Goal: Task Accomplishment & Management: Manage account settings

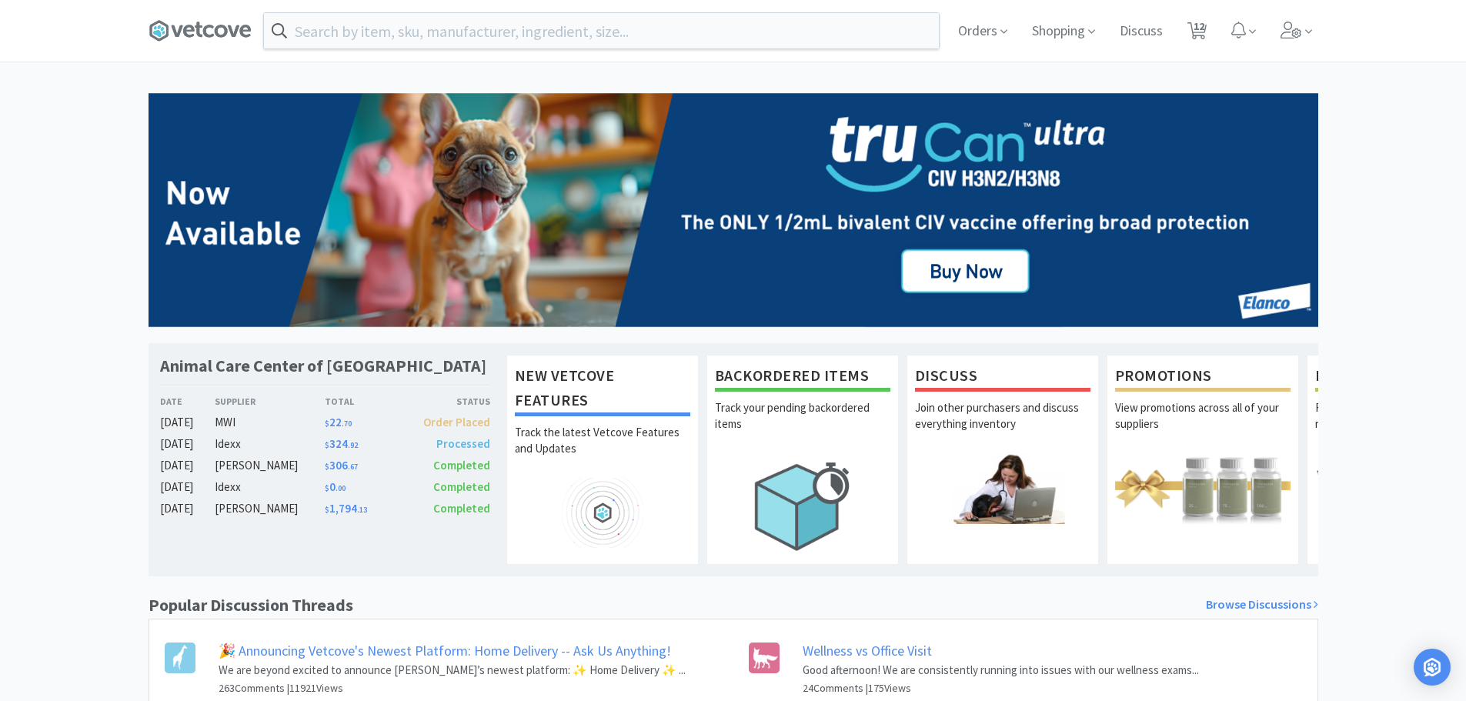
click at [1220, 29] on div "Orders Shopping Discuss Discuss 12 12" at bounding box center [1132, 31] width 373 height 62
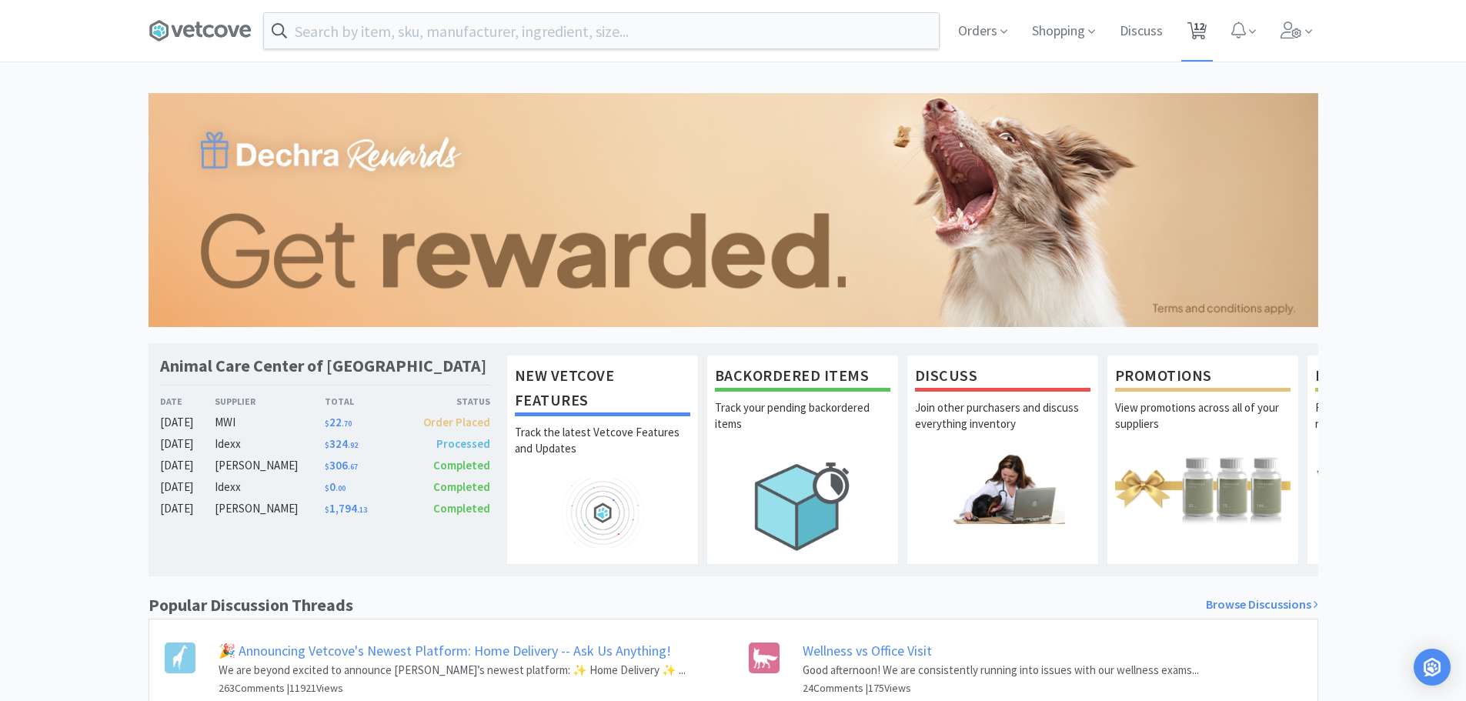
click at [1183, 27] on span "12" at bounding box center [1198, 31] width 32 height 62
select select "4"
select select "1"
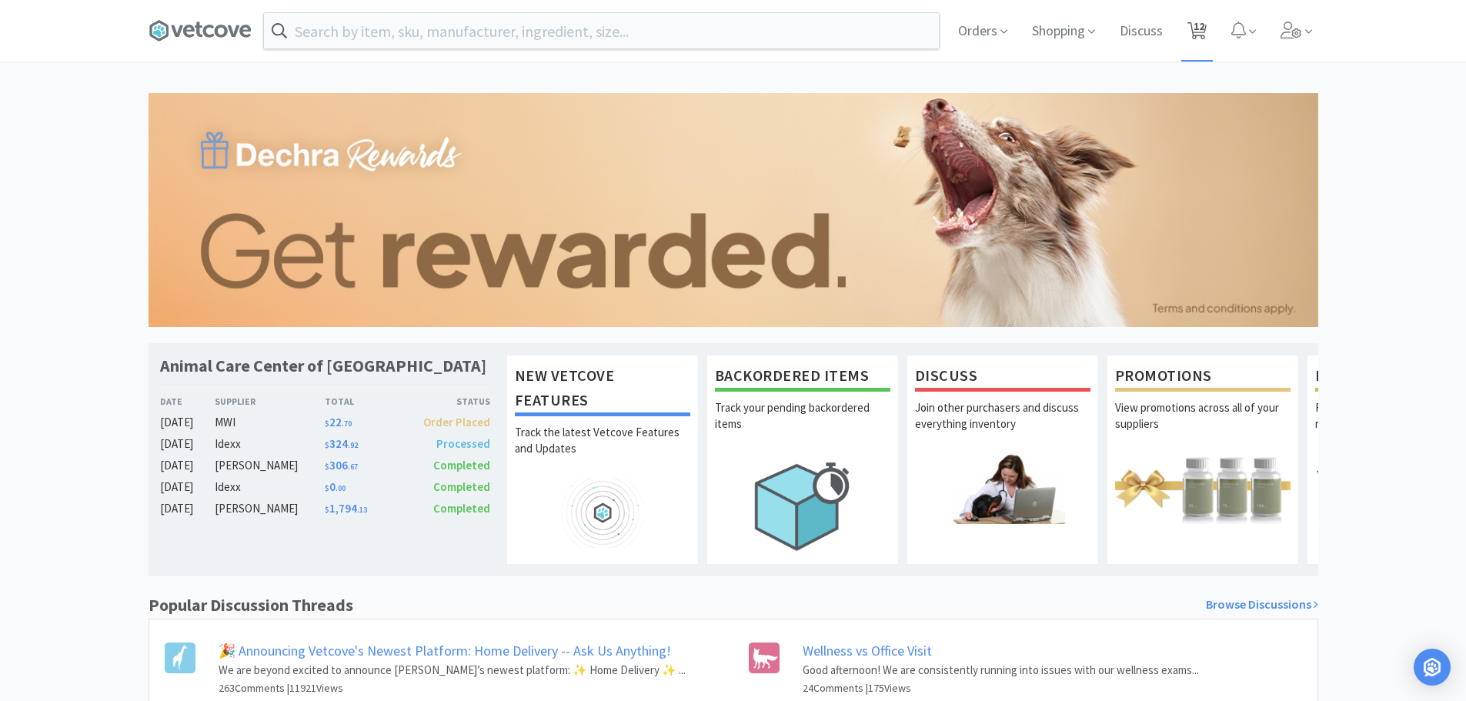
select select "1"
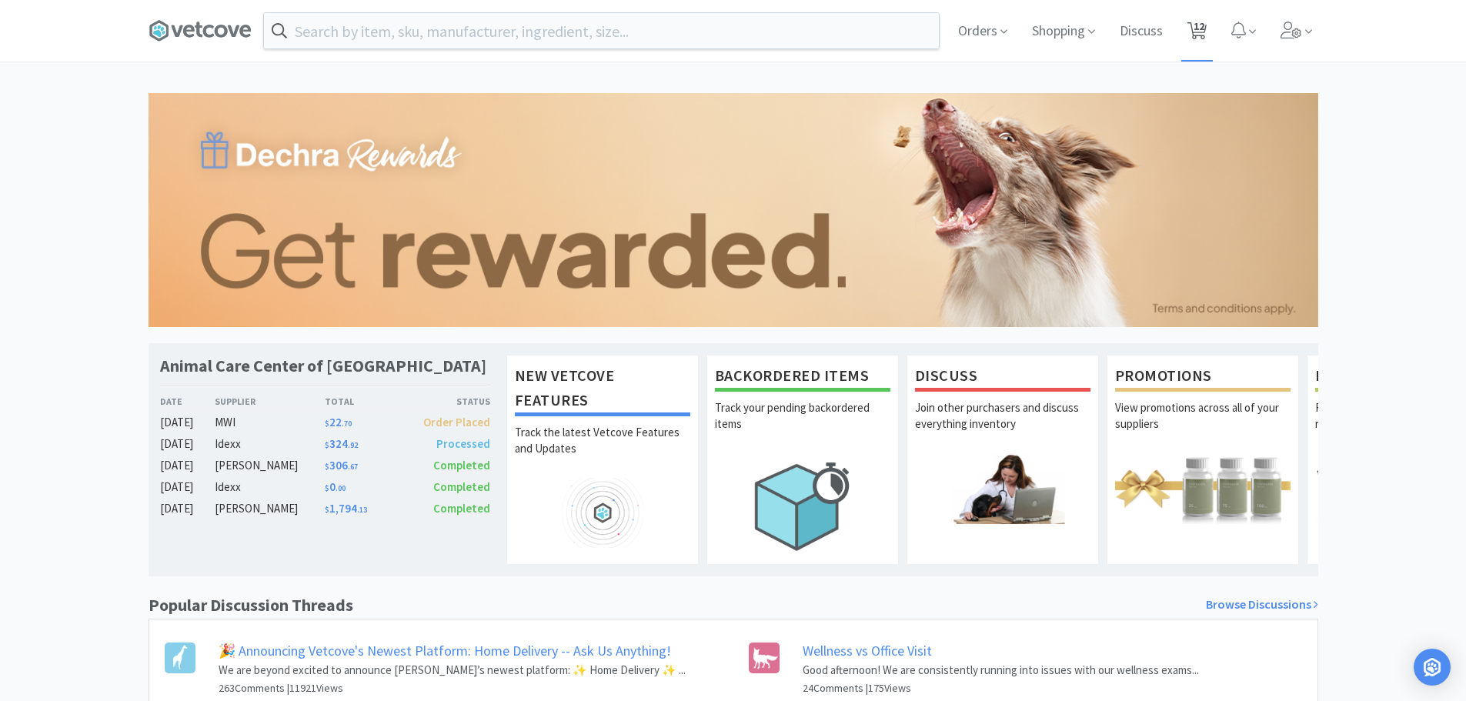
select select "1"
select select "5"
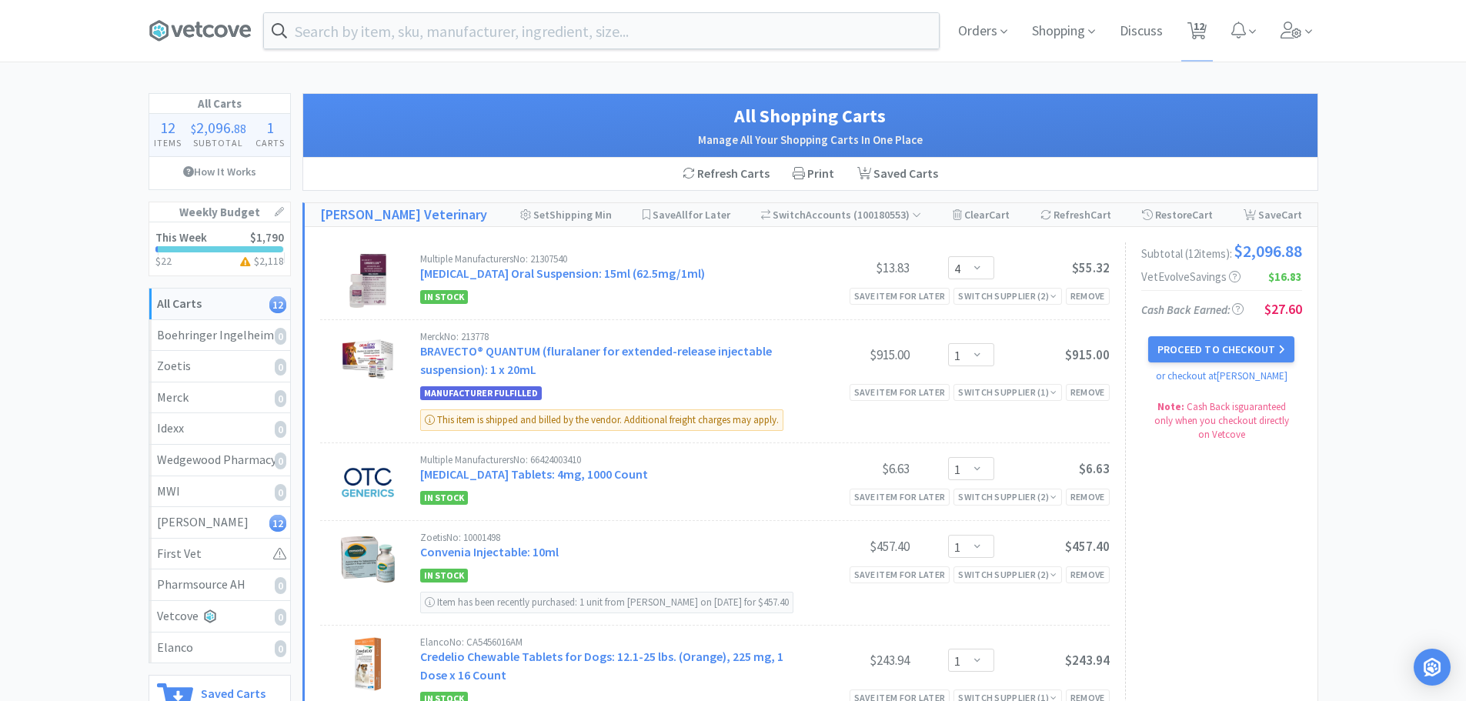
click at [179, 13] on span at bounding box center [206, 31] width 115 height 62
